Goal: Information Seeking & Learning: Learn about a topic

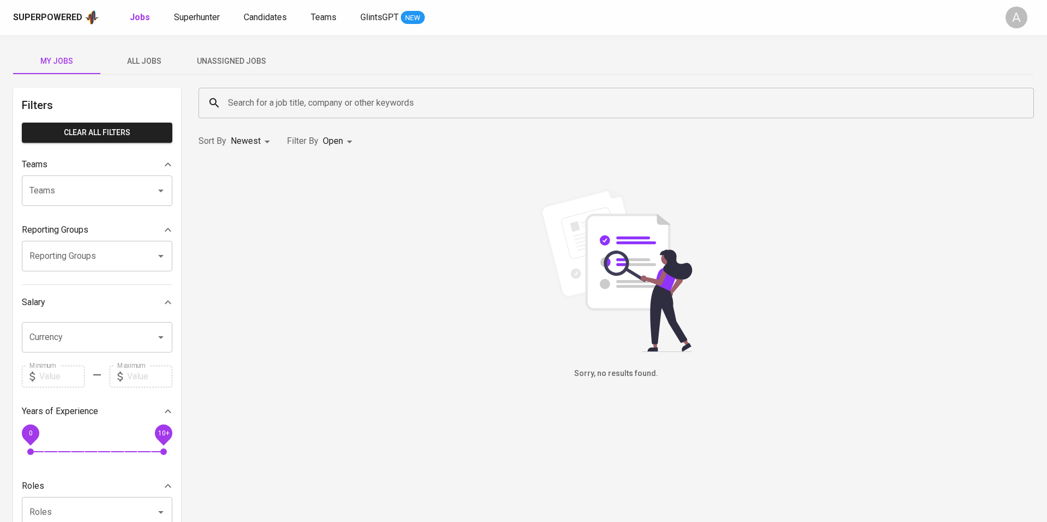
click at [145, 58] on span "All Jobs" at bounding box center [144, 62] width 74 height 14
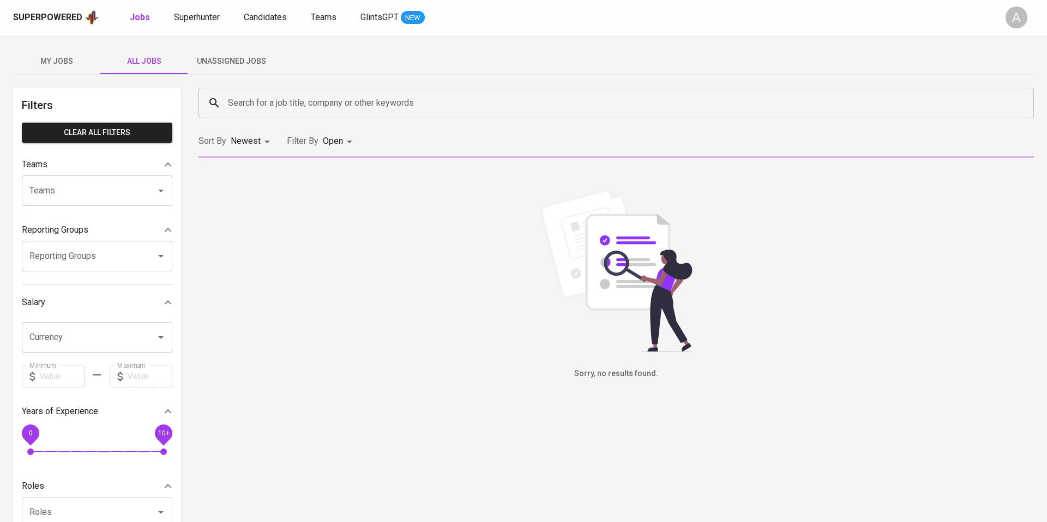
click at [245, 99] on input "Search for a job title, company or other keywords" at bounding box center [619, 103] width 788 height 21
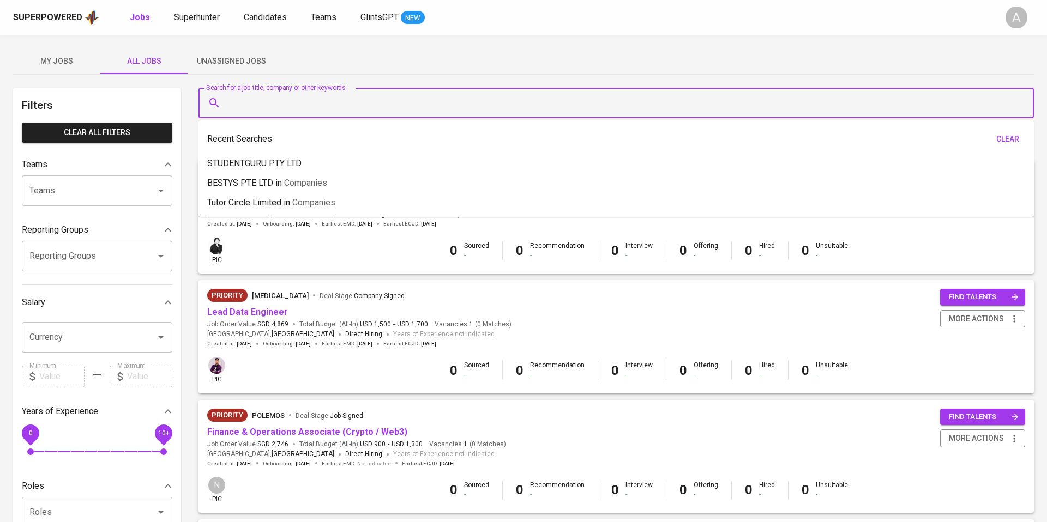
paste input "Artefact"
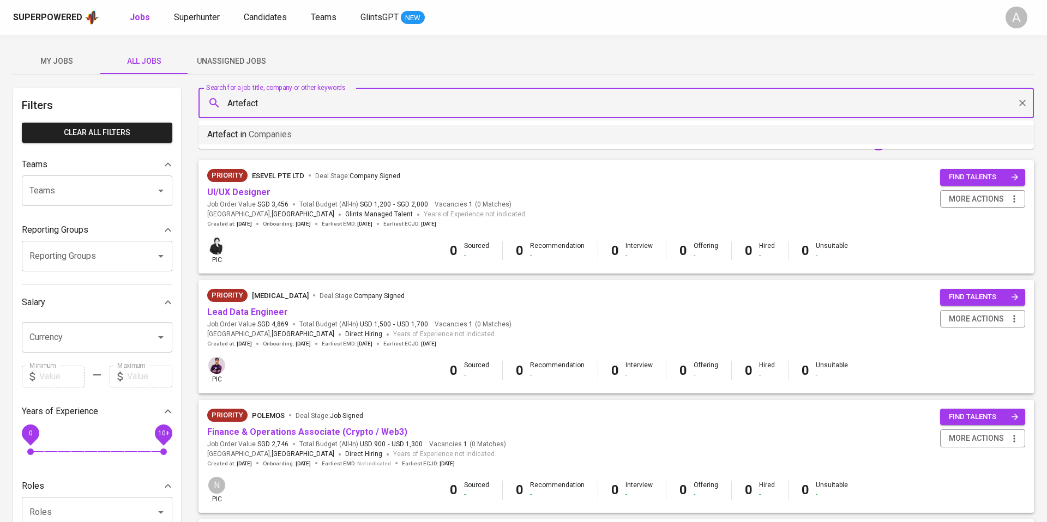
click at [292, 138] on span "Companies" at bounding box center [270, 134] width 43 height 10
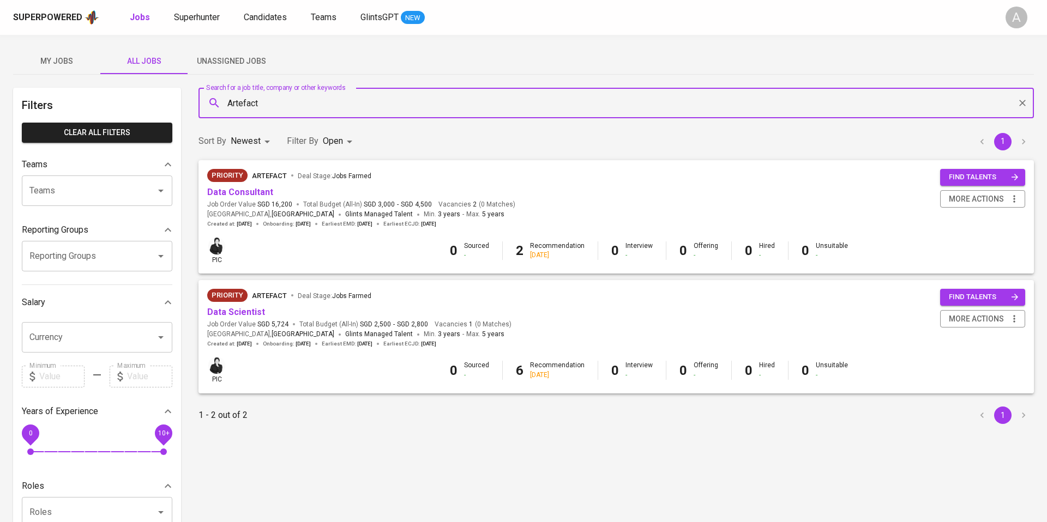
type input "Artefact"
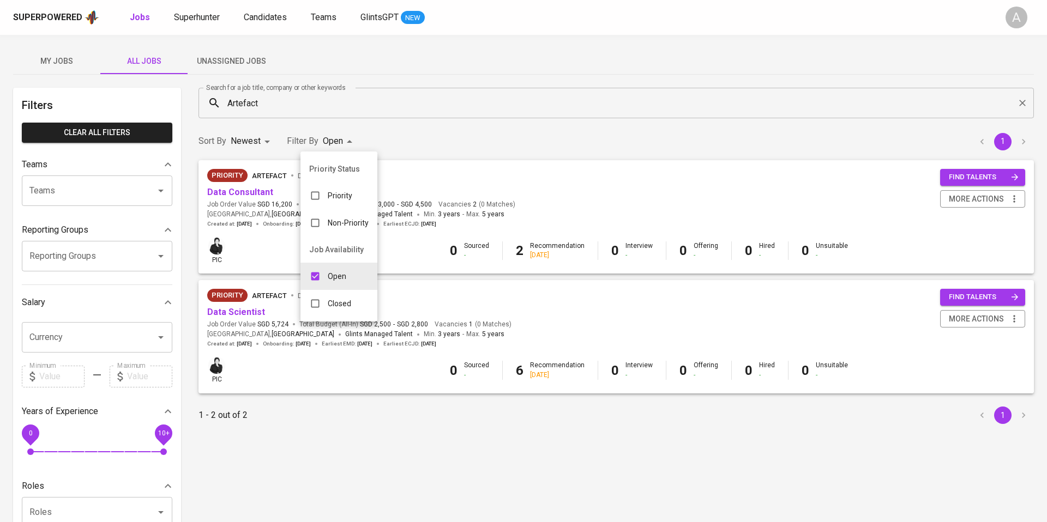
click at [339, 143] on body "Superpowered Jobs Superhunter Candidates Teams GlintsGPT NEW A My Jobs All Jobs…" at bounding box center [523, 372] width 1047 height 744
click at [340, 301] on p "Closed" at bounding box center [339, 303] width 23 height 11
type input "OPEN,CLOSE"
checkbox input "true"
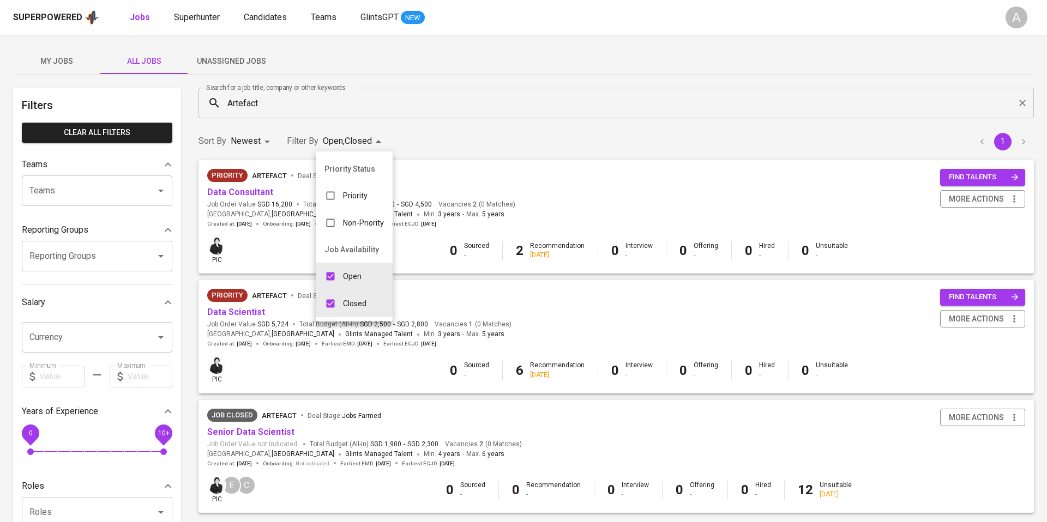
click at [520, 121] on div at bounding box center [523, 261] width 1047 height 522
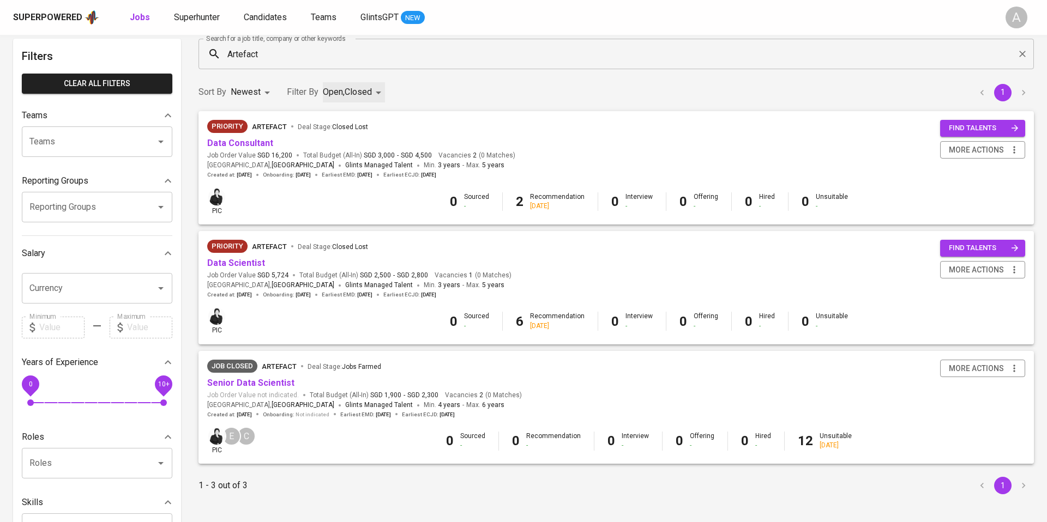
scroll to position [56, 0]
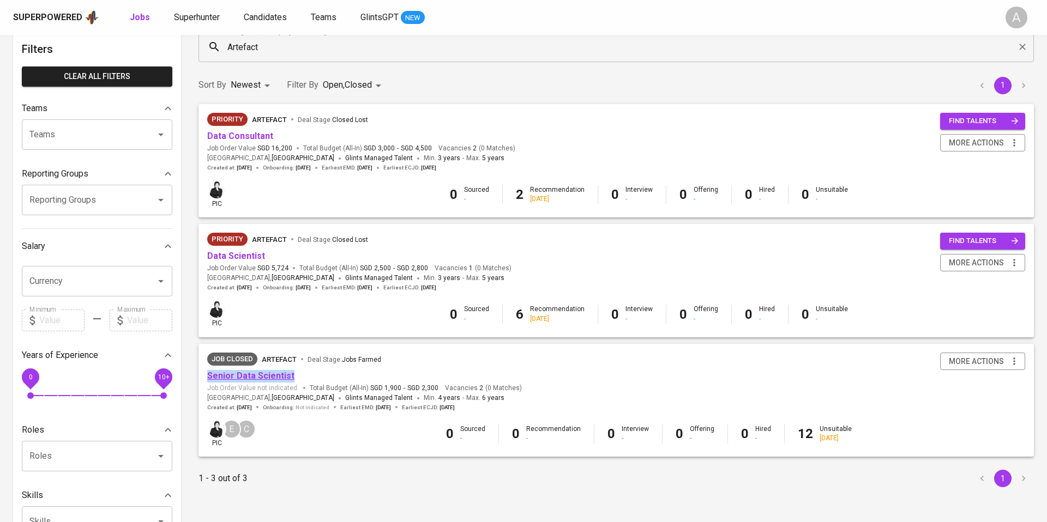
copy link "Senior Data Scientist"
copy link "Data Scientist"
copy link "Data Consultant"
click at [279, 46] on input "Artefact" at bounding box center [619, 47] width 788 height 21
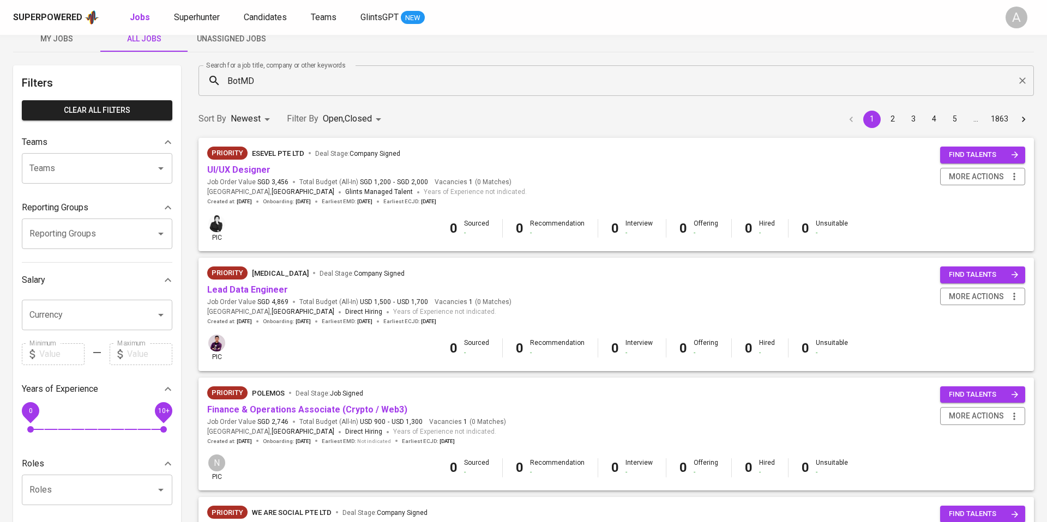
scroll to position [21, 0]
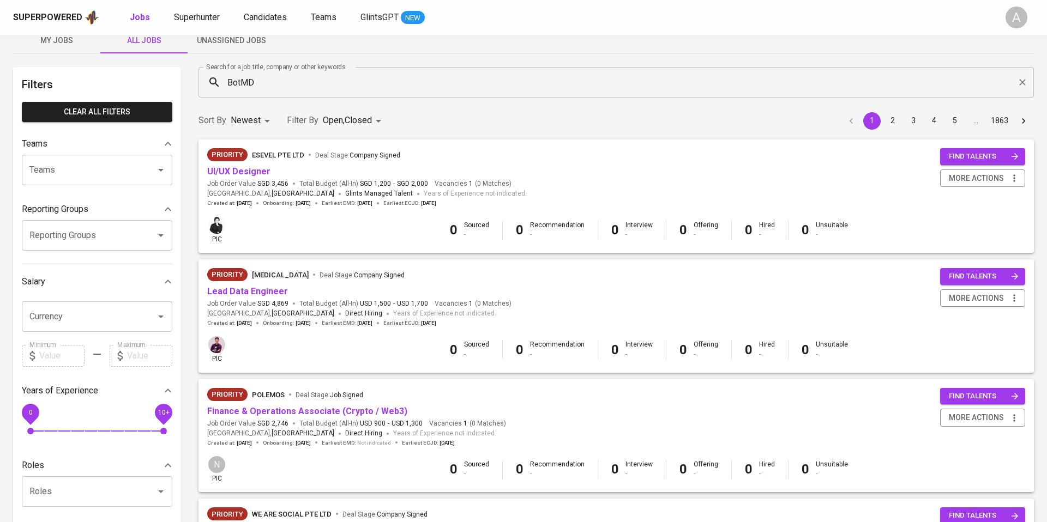
click at [279, 80] on input "BotMD" at bounding box center [619, 82] width 788 height 21
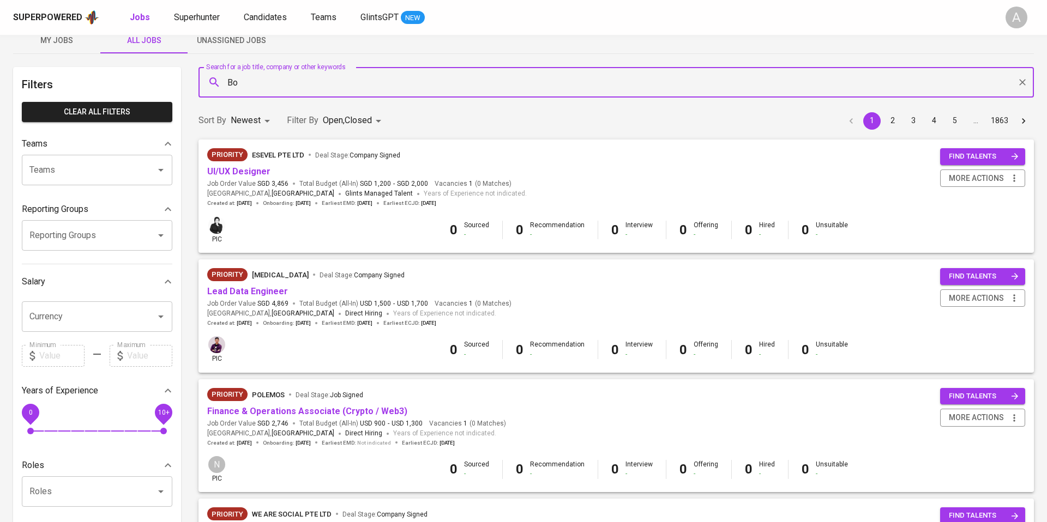
type input "B"
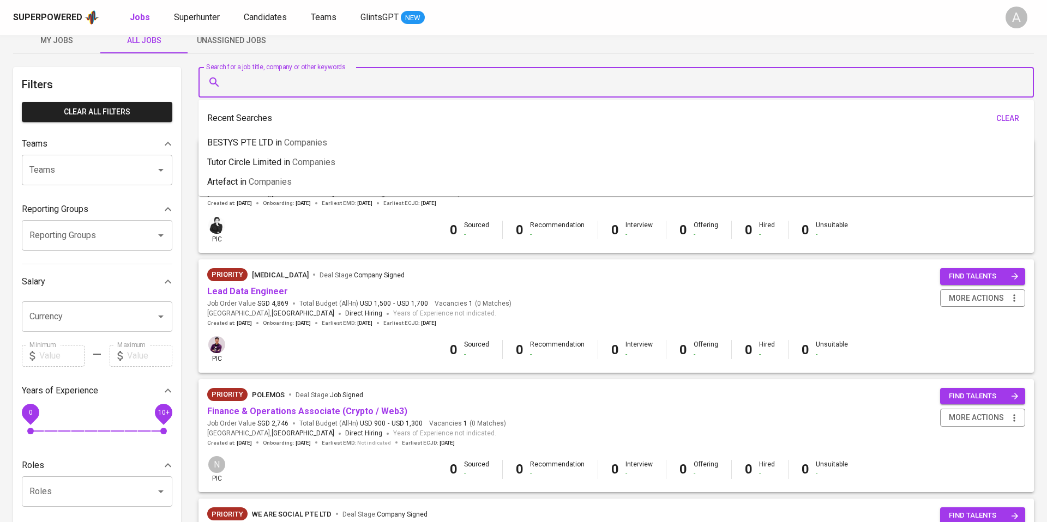
paste input "BotMD"
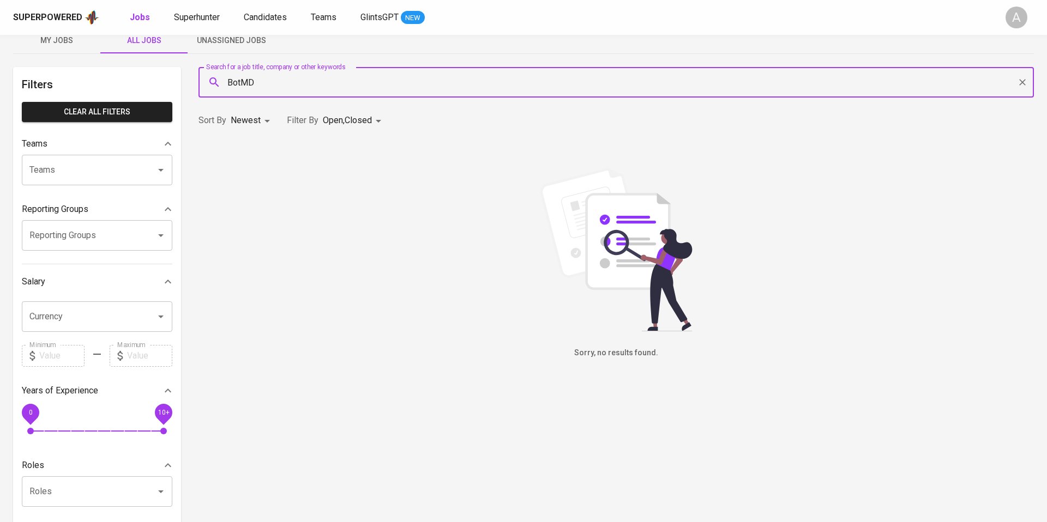
click at [263, 87] on input "BotMD" at bounding box center [619, 82] width 788 height 21
click at [242, 83] on input "BotMD" at bounding box center [619, 82] width 788 height 21
click at [253, 112] on span "Companies" at bounding box center [268, 114] width 43 height 10
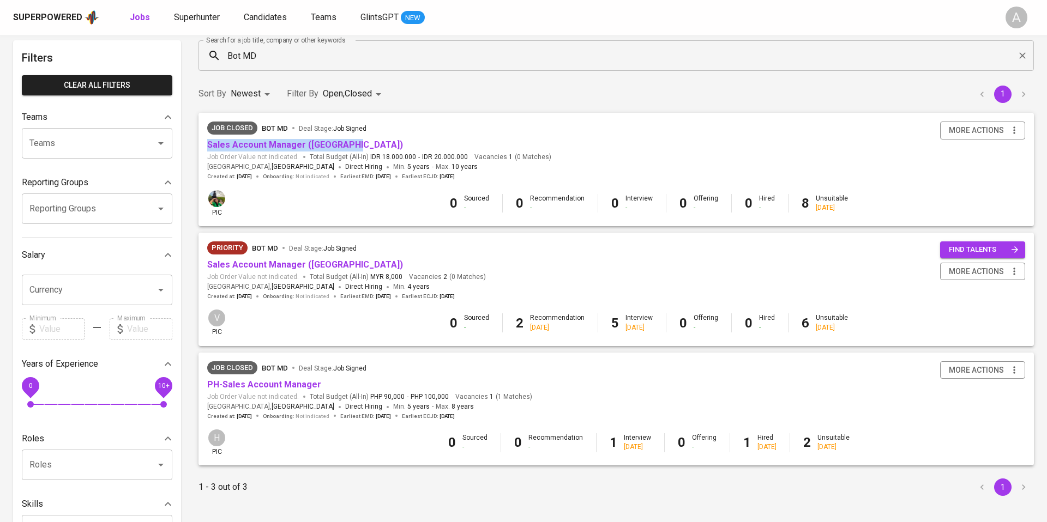
scroll to position [39, 0]
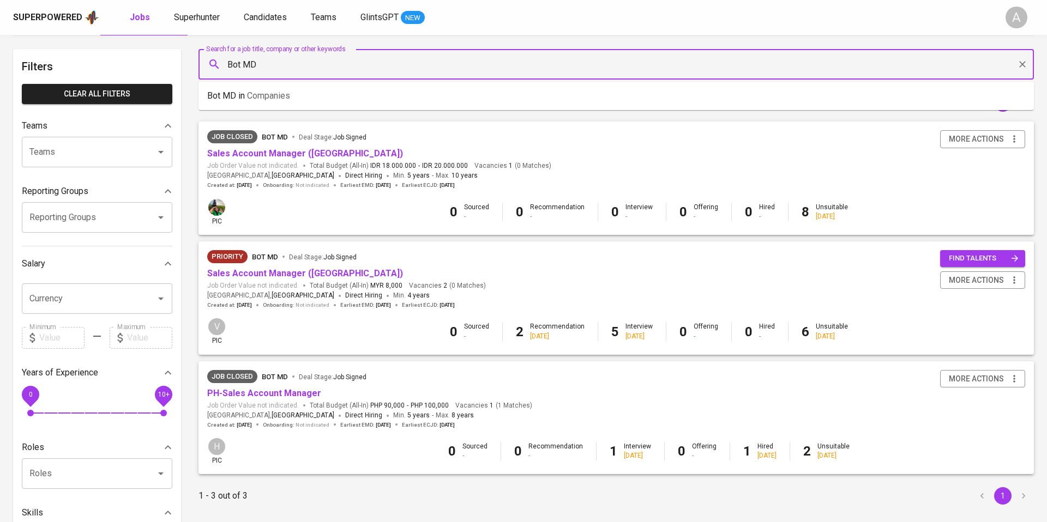
click at [284, 70] on input "Bot MD" at bounding box center [619, 64] width 788 height 21
paste input "Autove"
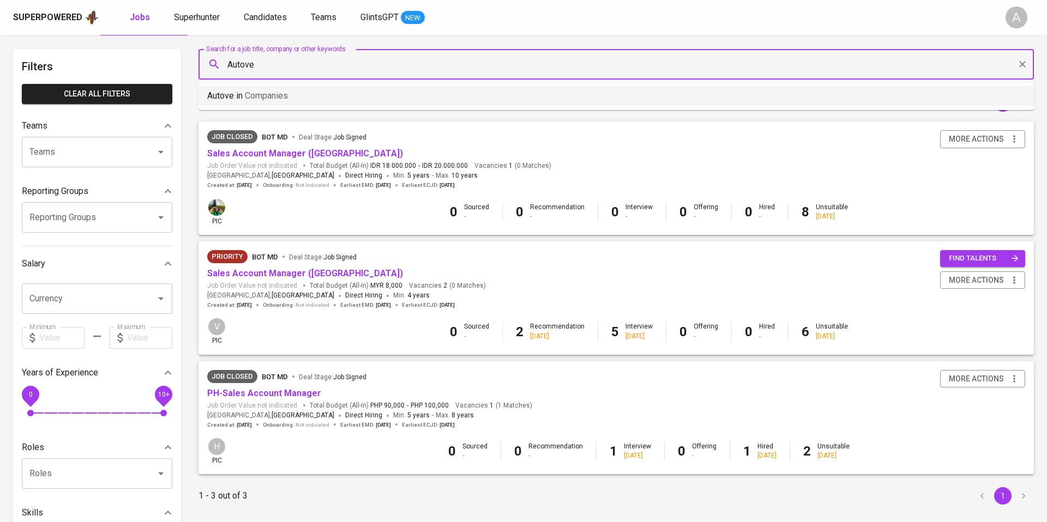
click at [284, 95] on span "Companies" at bounding box center [266, 96] width 43 height 10
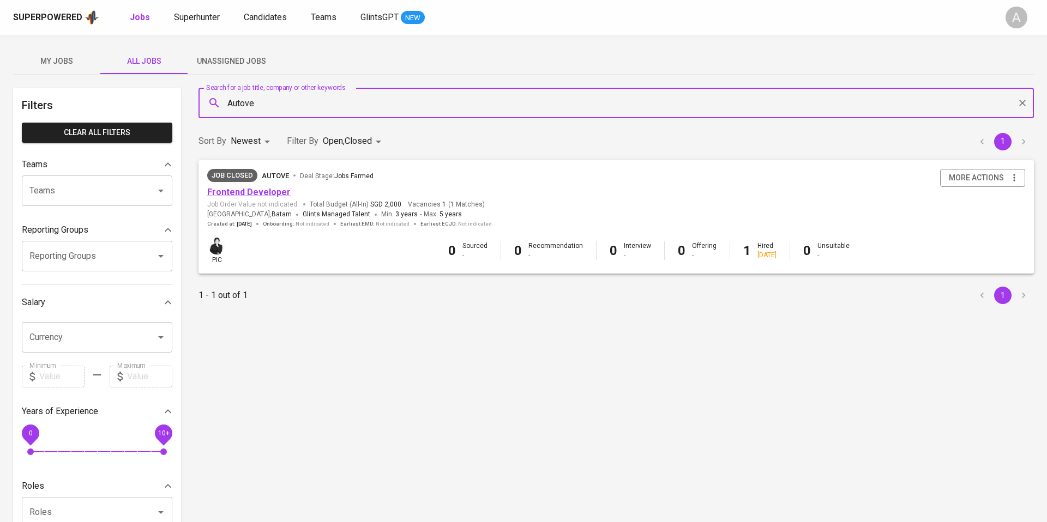
type input "Autove"
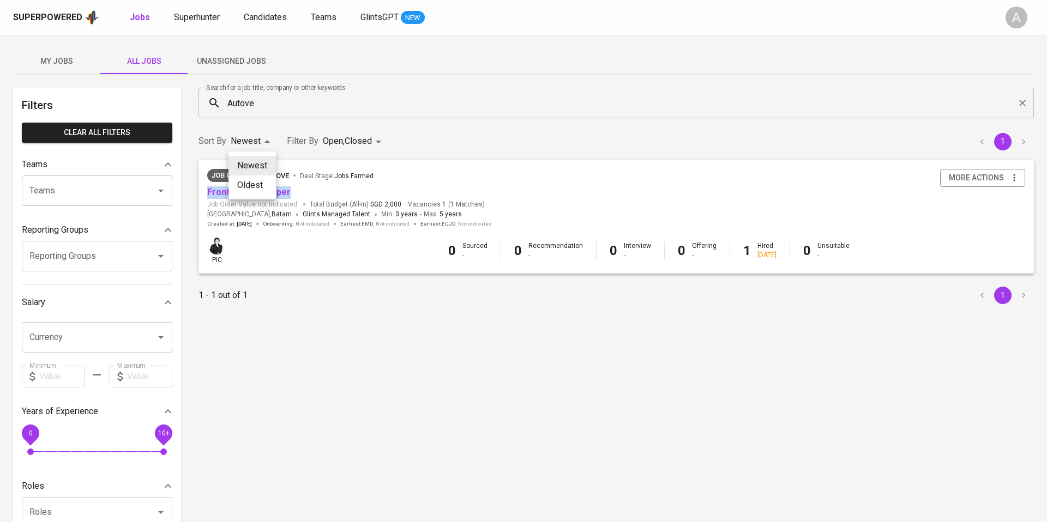
click at [250, 139] on body "Superpowered Jobs Superhunter Candidates Teams GlintsGPT NEW A My Jobs All Jobs…" at bounding box center [523, 372] width 1047 height 744
click at [259, 184] on li "Oldest" at bounding box center [252, 186] width 47 height 20
click at [254, 140] on body "Superpowered Jobs Superhunter Candidates Teams GlintsGPT NEW A My Jobs All Jobs…" at bounding box center [523, 372] width 1047 height 744
click at [256, 169] on li "Newest" at bounding box center [249, 166] width 47 height 20
type input "NEWEST"
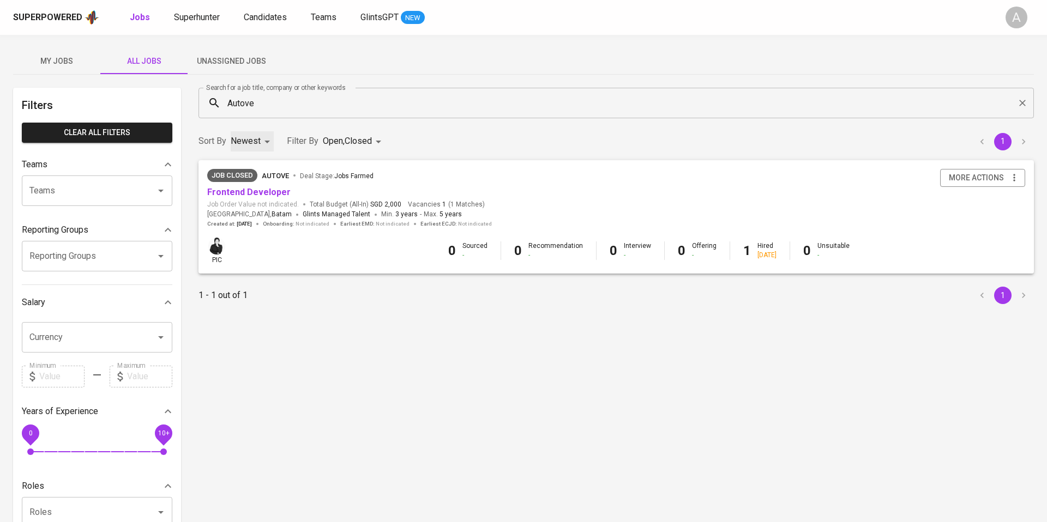
click at [277, 115] on div "Autove Search for a job title, company or other keywords" at bounding box center [617, 103] width 836 height 31
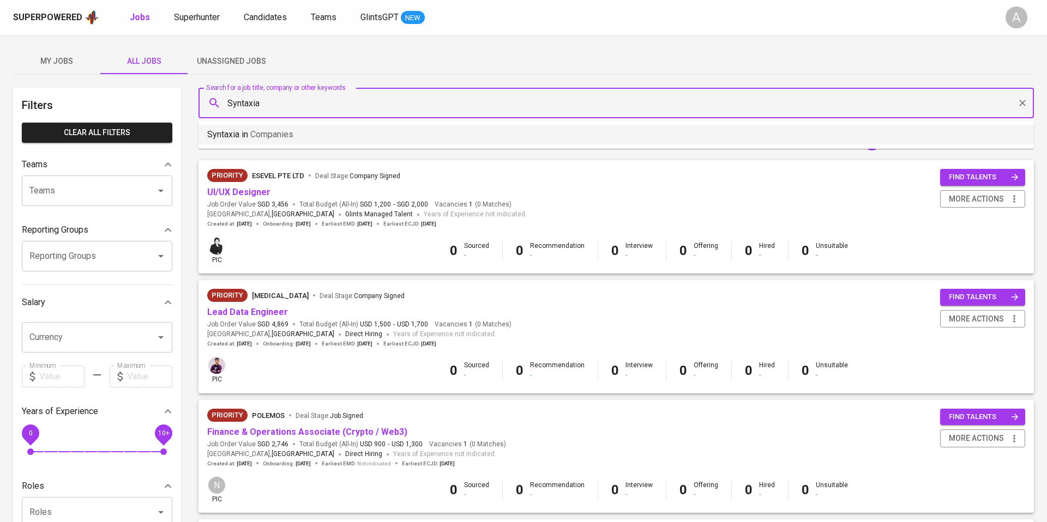
click at [272, 131] on span "Companies" at bounding box center [271, 134] width 43 height 10
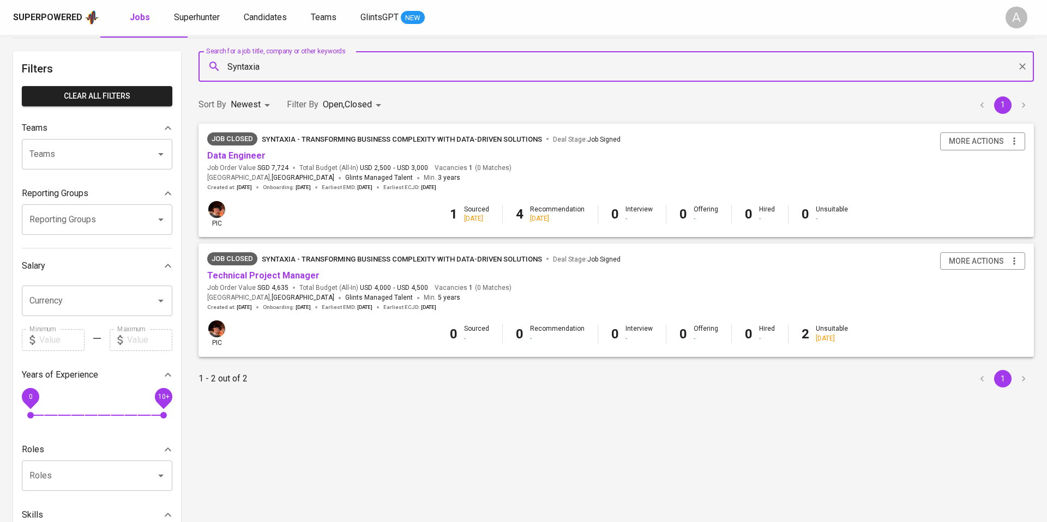
scroll to position [37, 0]
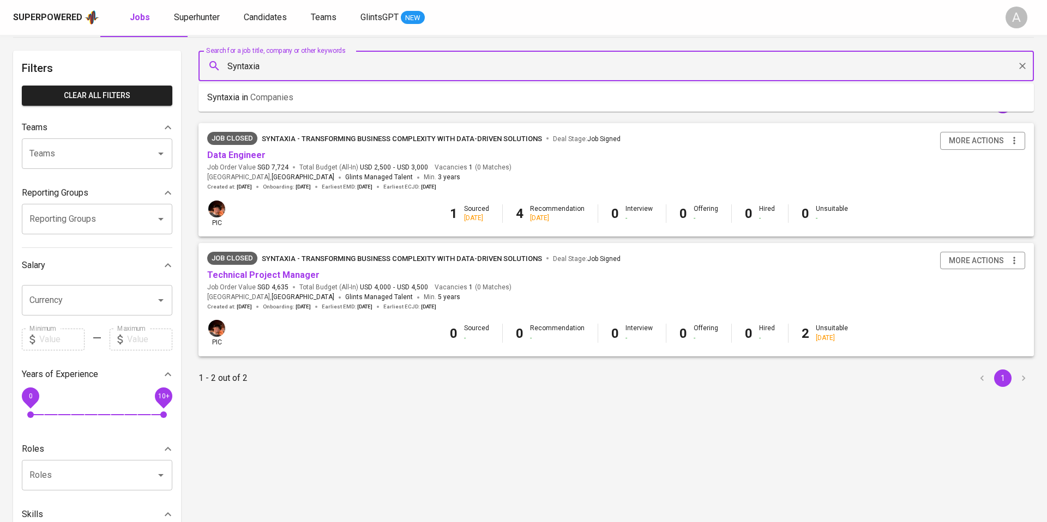
click at [272, 69] on input "Syntaxia" at bounding box center [619, 66] width 788 height 21
paste input "Willowmore"
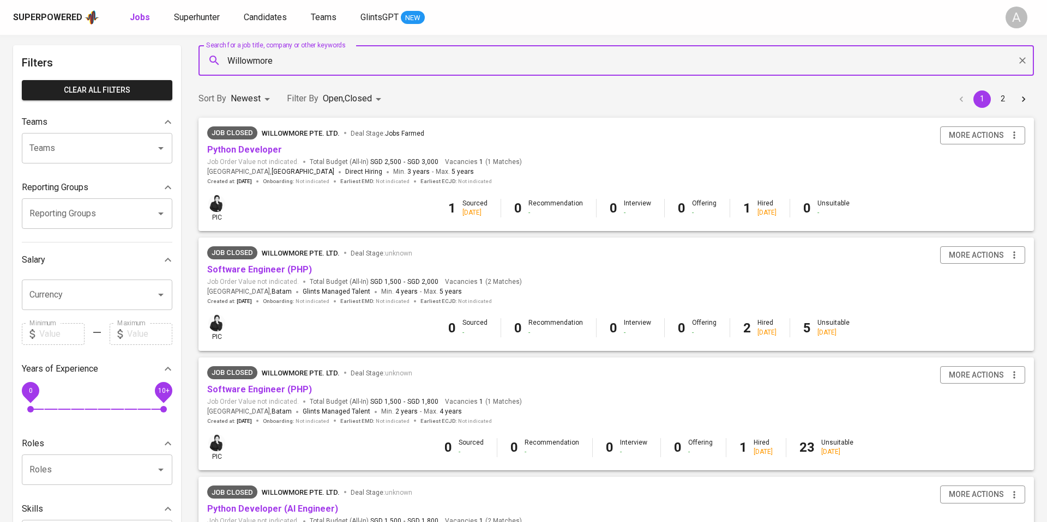
scroll to position [39, 0]
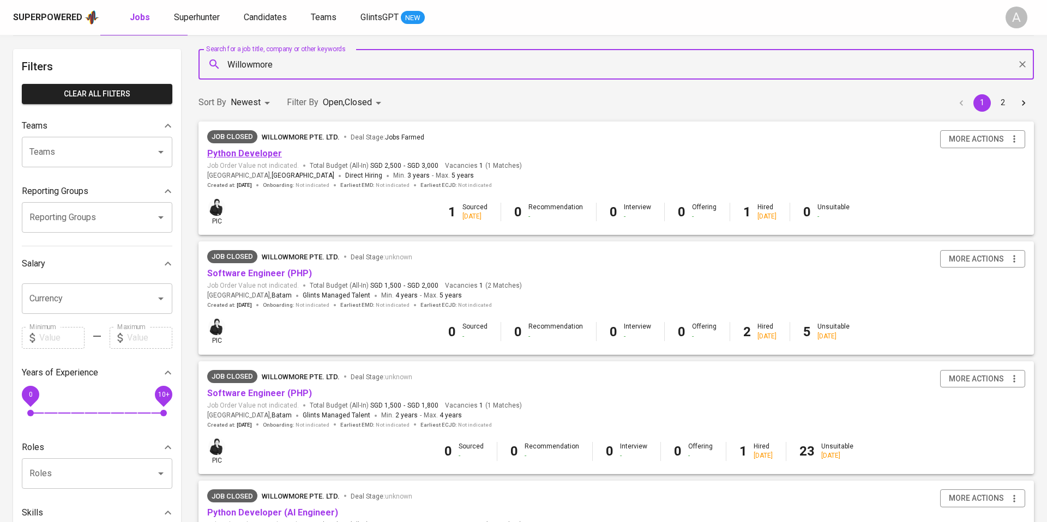
type input "Willowmore"
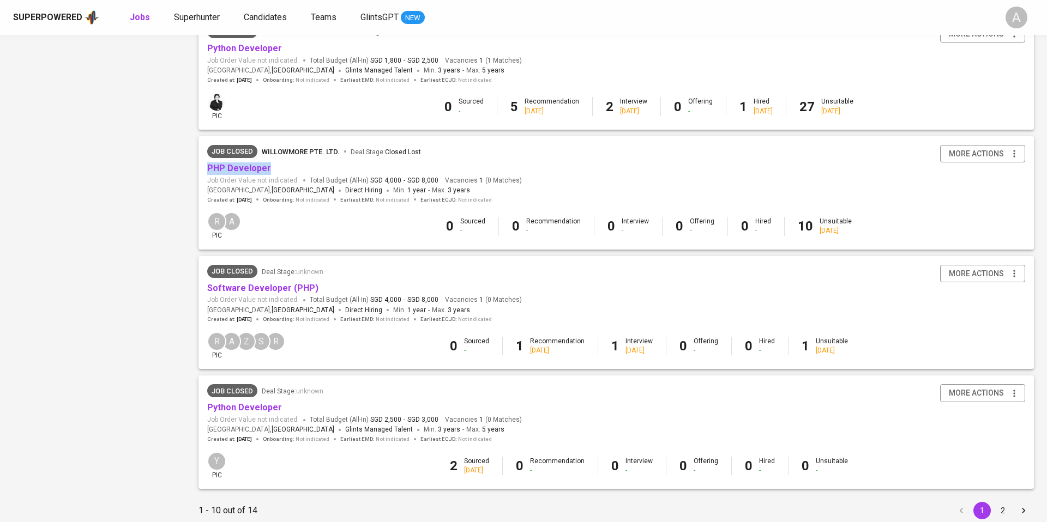
scroll to position [902, 0]
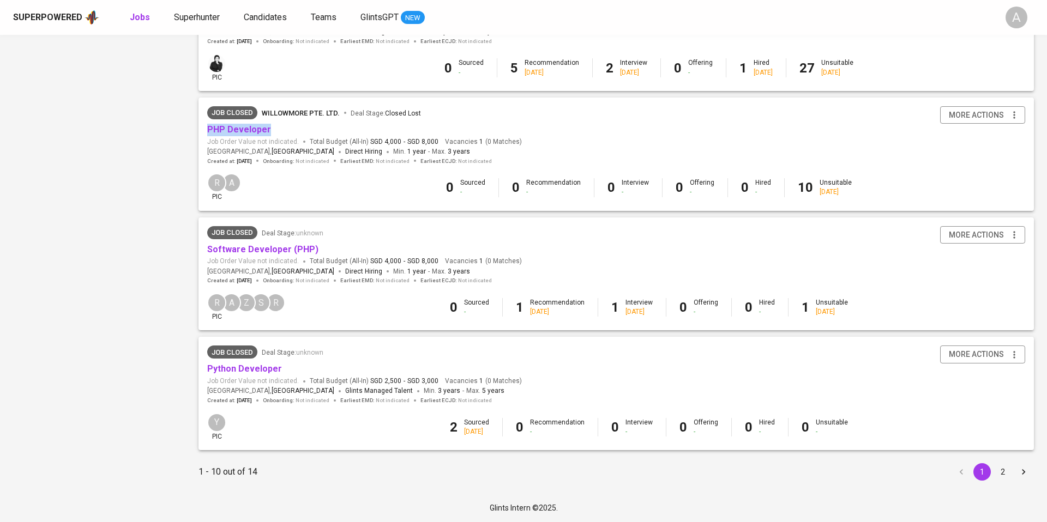
click at [1026, 471] on icon "Go to next page" at bounding box center [1023, 472] width 11 height 11
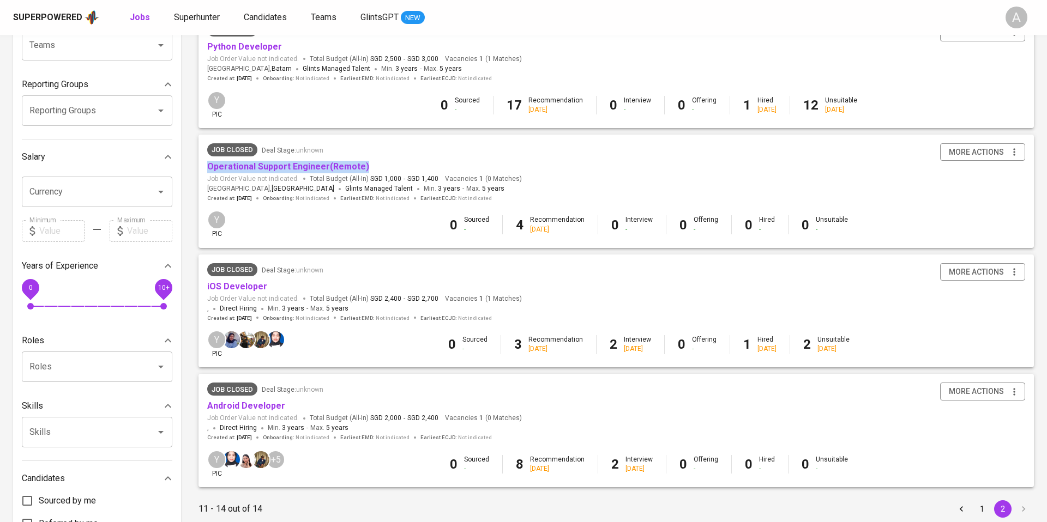
scroll to position [208, 0]
